Goal: Transaction & Acquisition: Book appointment/travel/reservation

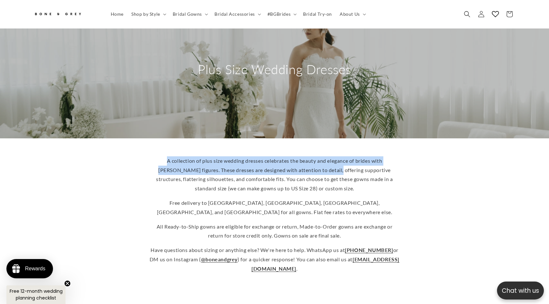
drag, startPoint x: 158, startPoint y: 155, endPoint x: 310, endPoint y: 167, distance: 152.3
click at [311, 167] on p "A collection of plus size wedding dresses celebrates the beauty and elegance of…" at bounding box center [274, 174] width 250 height 37
click at [310, 167] on p "A collection of plus size wedding dresses celebrates the beauty and elegance of…" at bounding box center [274, 174] width 250 height 37
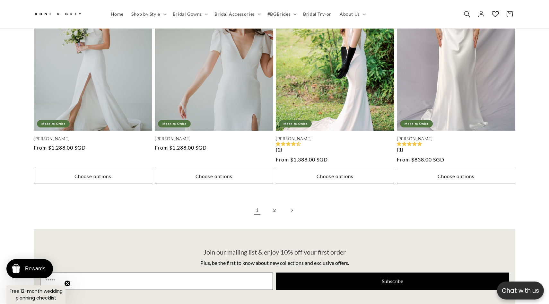
scroll to position [1422, 0]
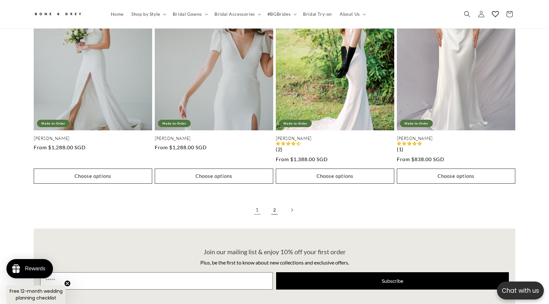
click at [273, 203] on link "2" at bounding box center [274, 210] width 14 height 14
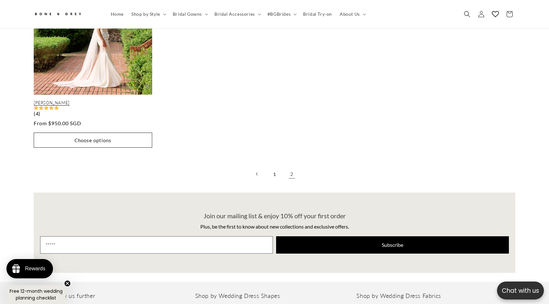
scroll to position [790, 0]
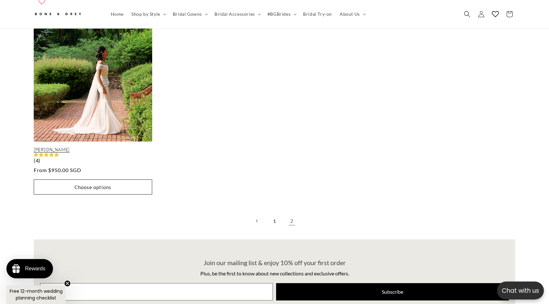
click at [122, 147] on link "Mona" at bounding box center [93, 149] width 118 height 5
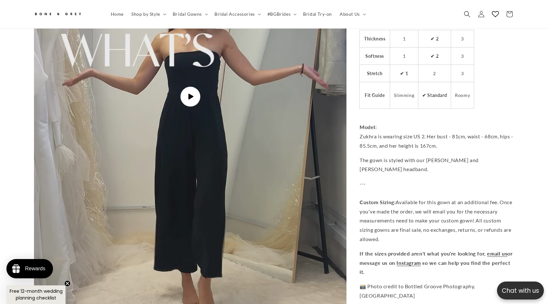
scroll to position [1633, 0]
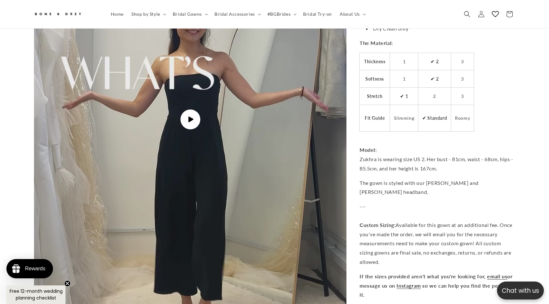
click at [184, 149] on img "Gallery Viewer" at bounding box center [190, 119] width 312 height 554
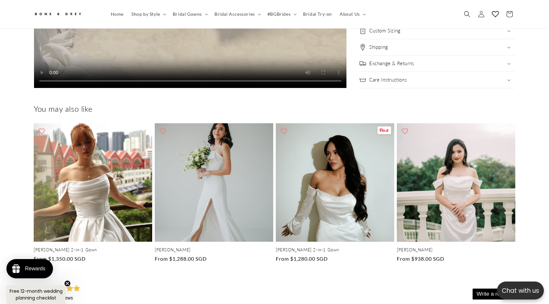
scroll to position [0, 353]
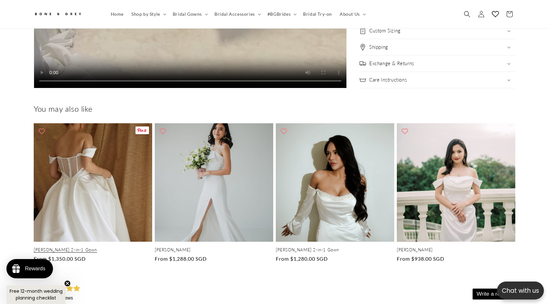
click at [93, 247] on link "[PERSON_NAME] 2-in-1 Gown" at bounding box center [93, 249] width 118 height 5
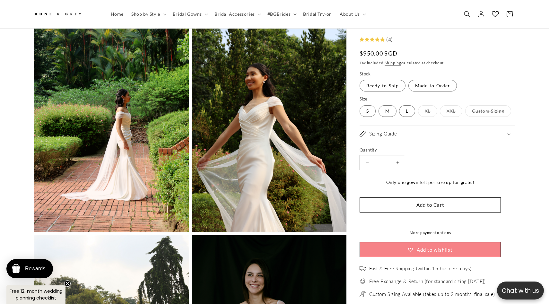
scroll to position [538, 0]
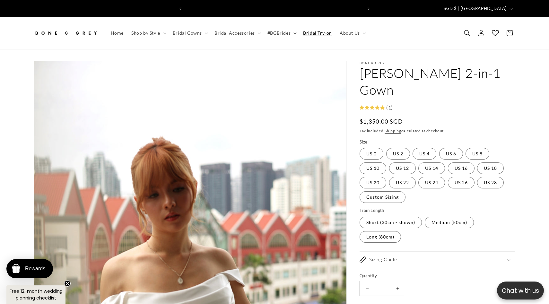
scroll to position [0, 176]
click at [320, 30] on span "Bridal Try-on" at bounding box center [317, 33] width 29 height 6
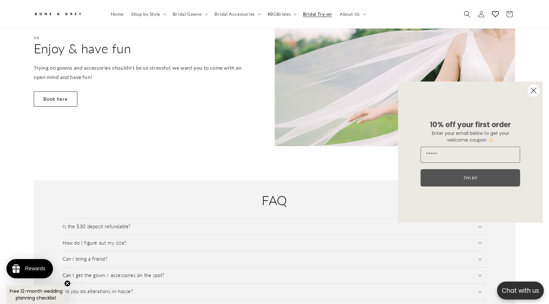
scroll to position [739, 0]
